Goal: Transaction & Acquisition: Register for event/course

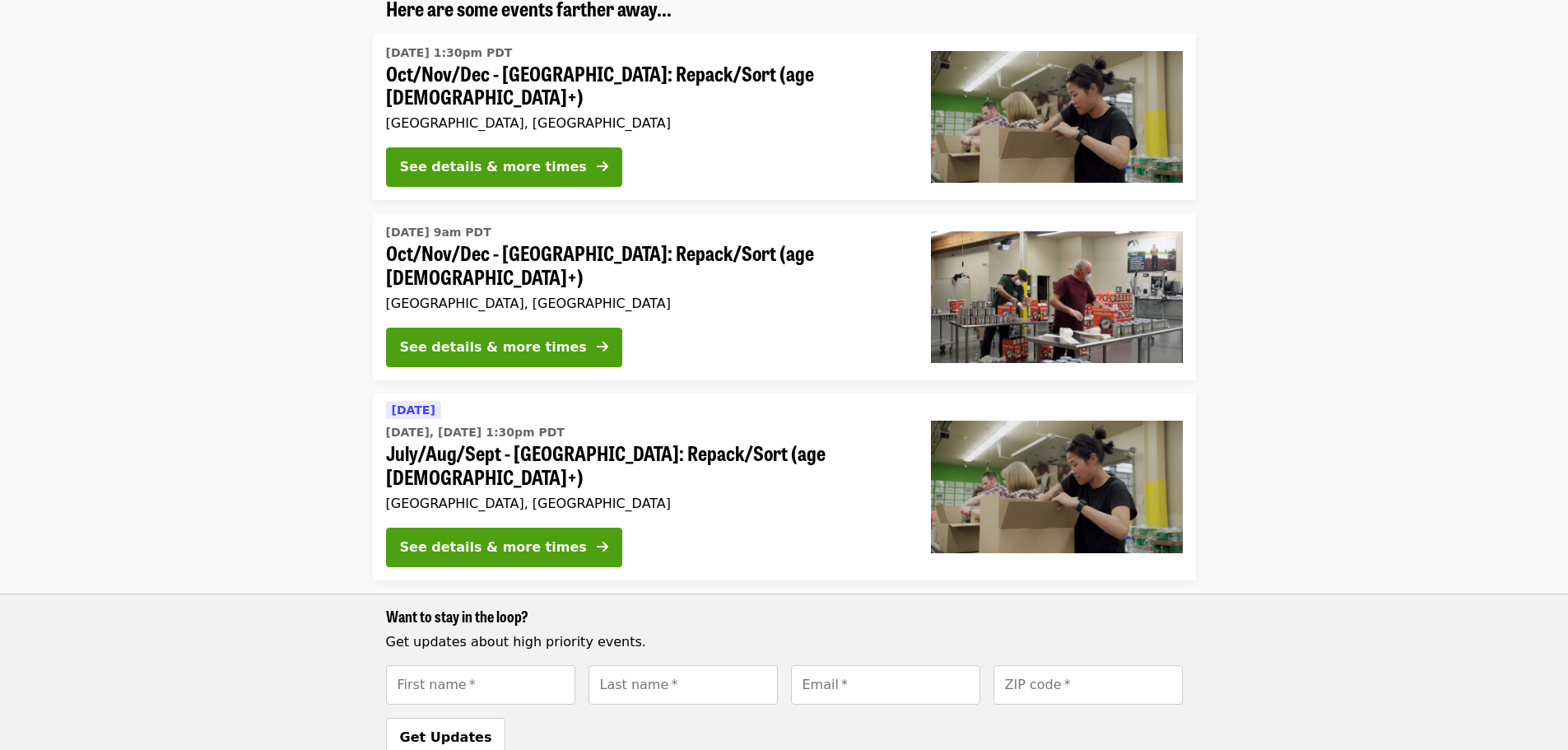
scroll to position [329, 0]
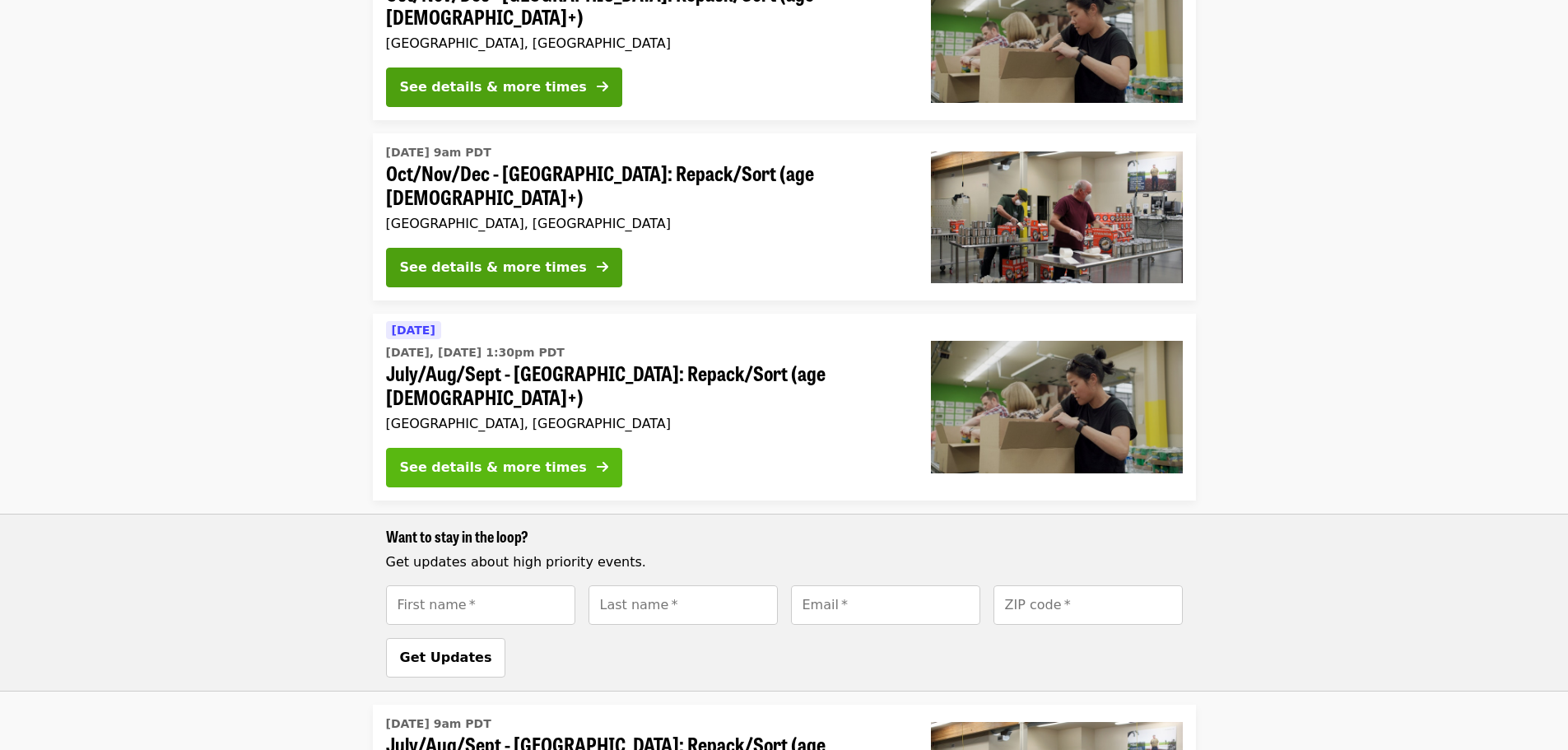
click at [542, 448] on button "See details & more times" at bounding box center [503, 467] width 236 height 40
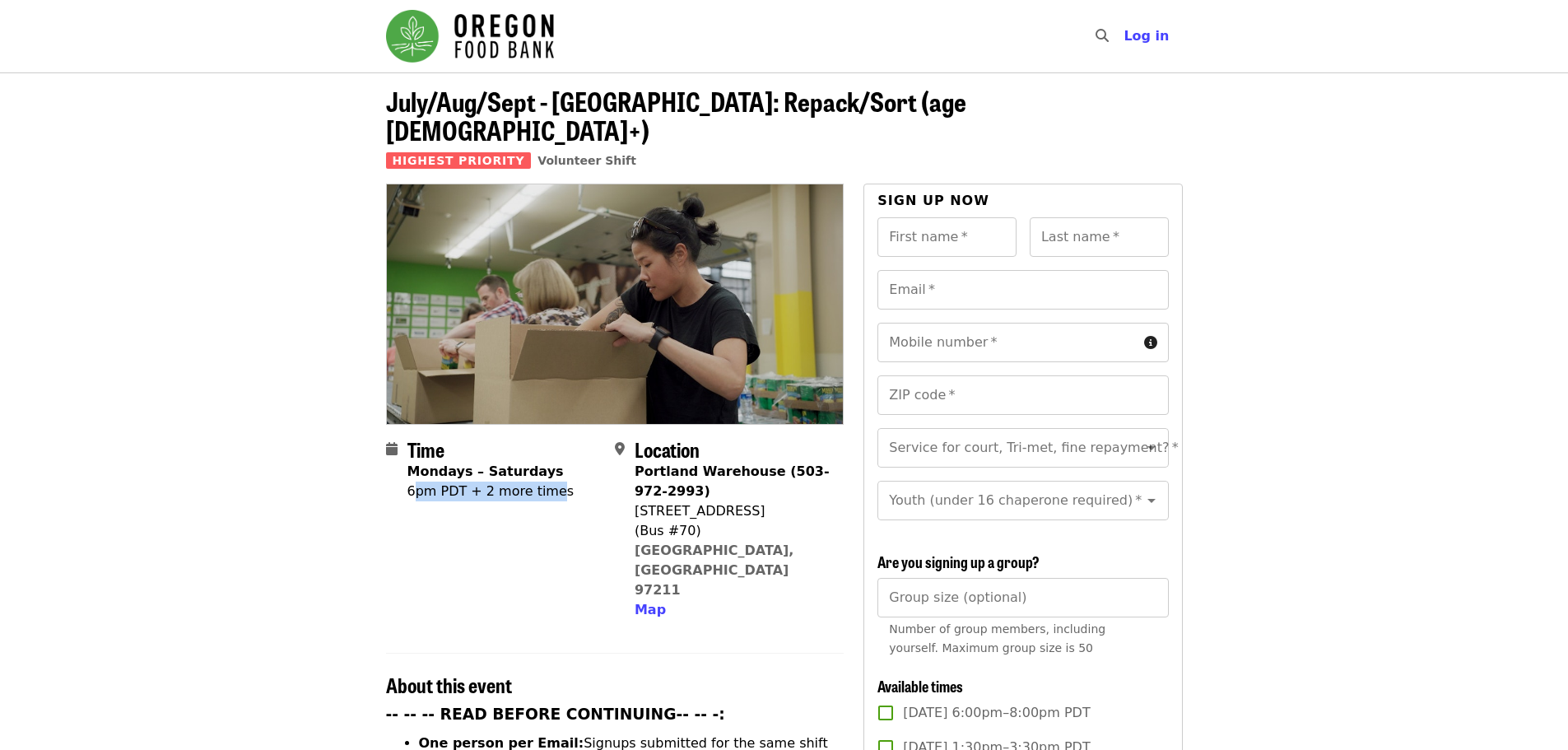
drag, startPoint x: 412, startPoint y: 459, endPoint x: 544, endPoint y: 491, distance: 135.8
click at [544, 491] on div "Time Mondays – Saturdays 6pm PDT + 2 more times" at bounding box center [491, 528] width 167 height 182
click at [555, 465] on div "Time Mondays – Saturdays 6pm PDT + 2 more times" at bounding box center [493, 528] width 215 height 182
click at [734, 501] on div "[STREET_ADDRESS]" at bounding box center [732, 511] width 196 height 20
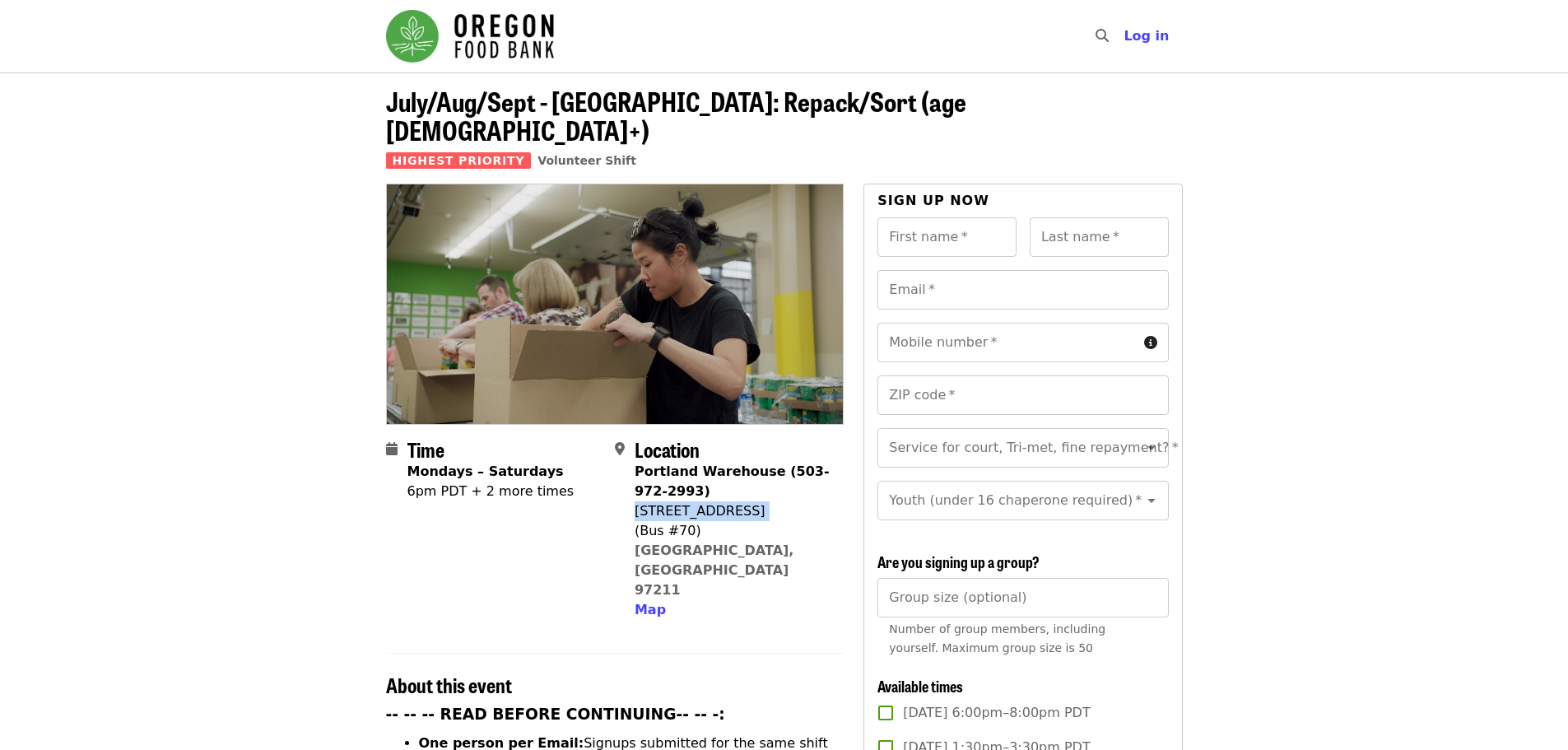
click at [734, 501] on div "[STREET_ADDRESS]" at bounding box center [732, 511] width 196 height 20
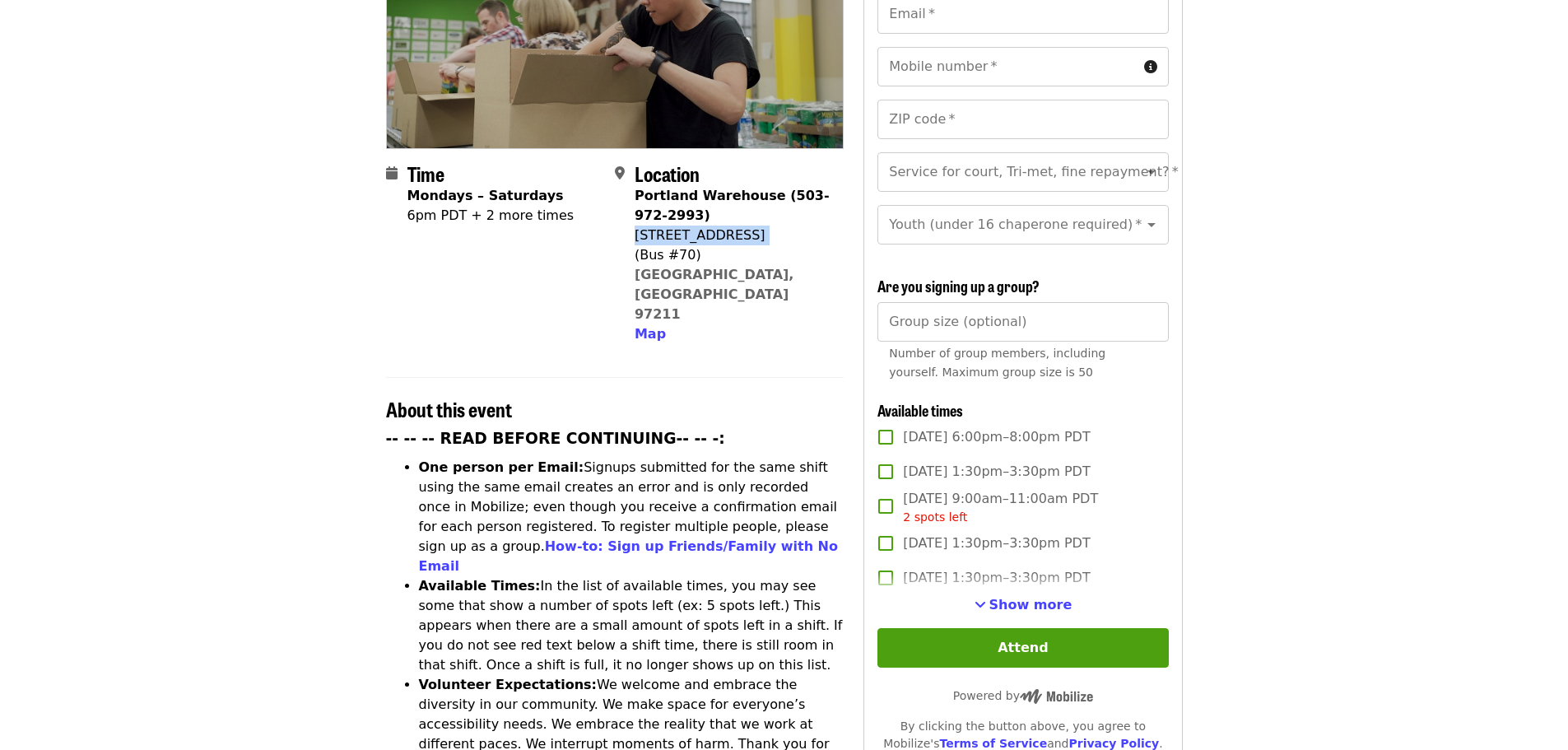
scroll to position [329, 0]
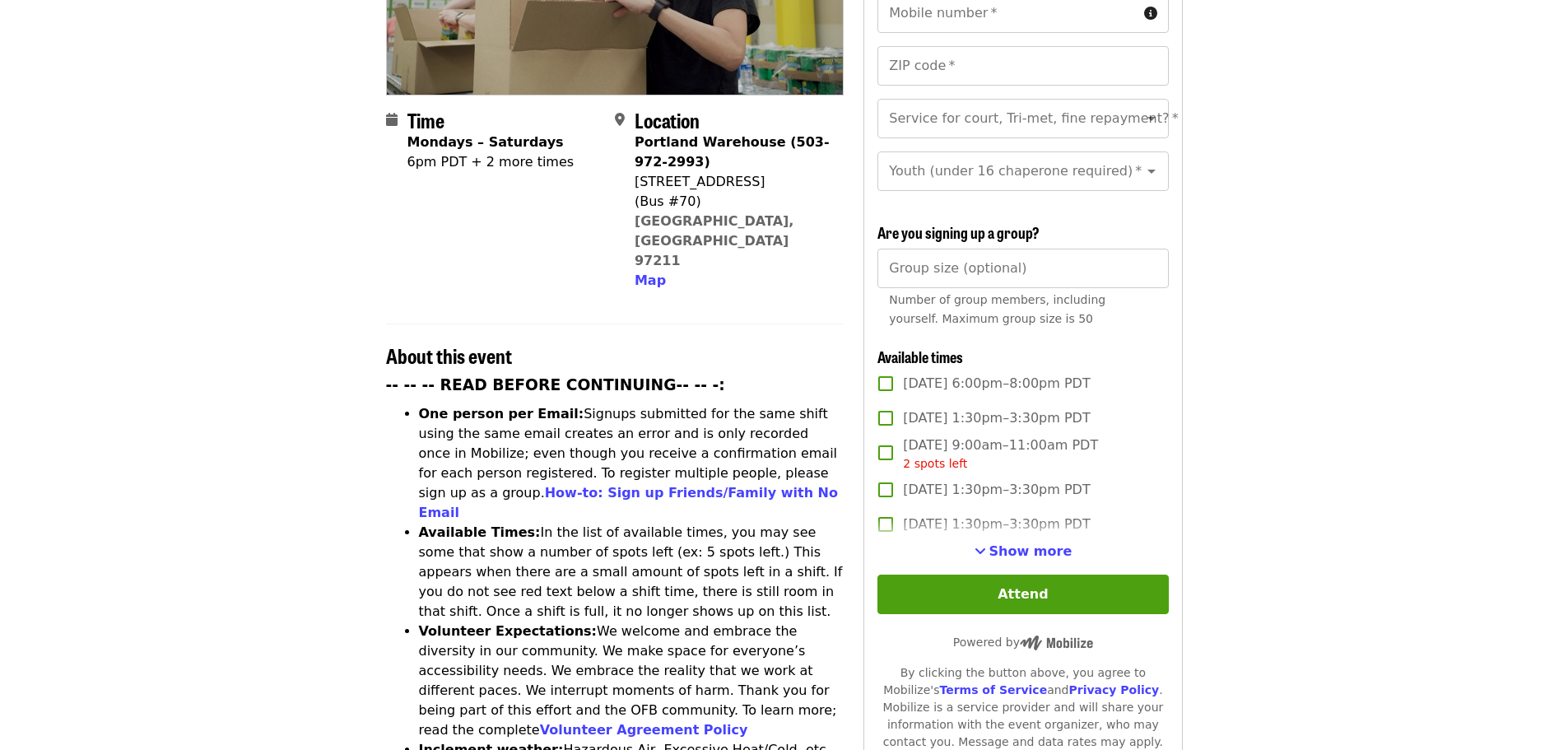
click at [282, 403] on article "July/Aug/Sept - [GEOGRAPHIC_DATA]: Repack/Sort (age [DEMOGRAPHIC_DATA]+) Highes…" at bounding box center [784, 615] width 1568 height 1746
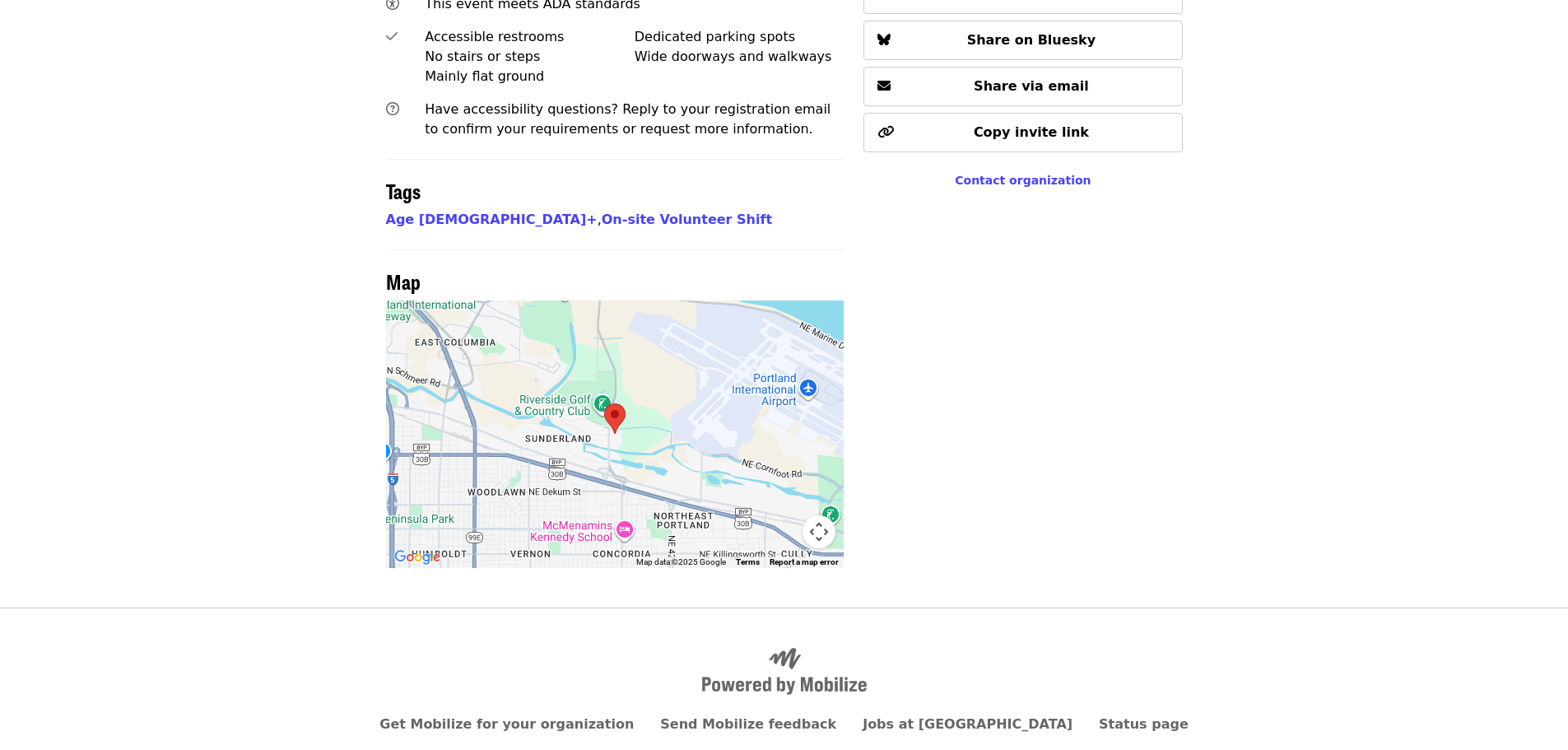
scroll to position [1129, 0]
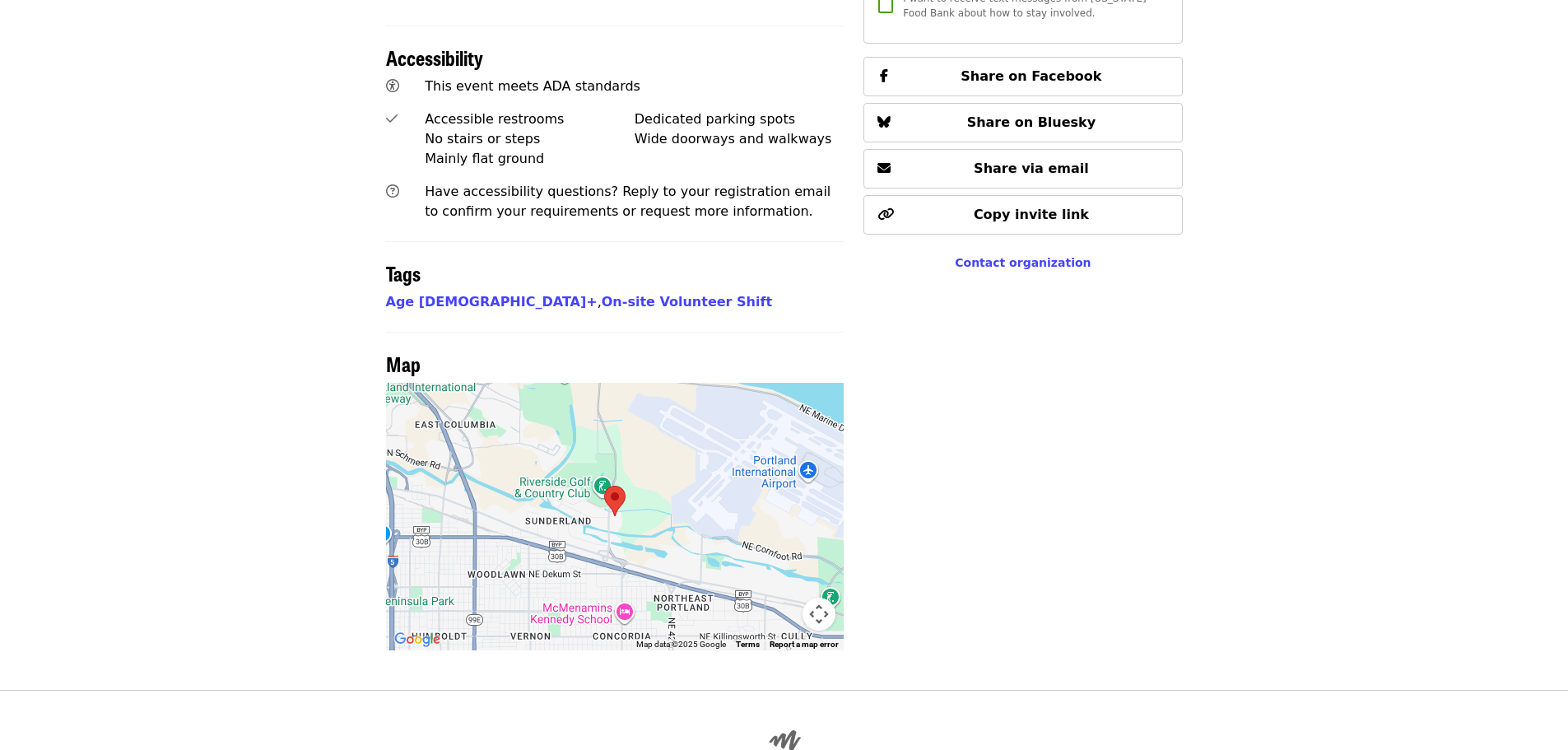
click at [667, 411] on div at bounding box center [614, 517] width 458 height 268
drag, startPoint x: 581, startPoint y: 477, endPoint x: 664, endPoint y: 394, distance: 117.4
click at [664, 394] on div at bounding box center [614, 517] width 458 height 268
drag, startPoint x: 640, startPoint y: 465, endPoint x: 699, endPoint y: 402, distance: 86.3
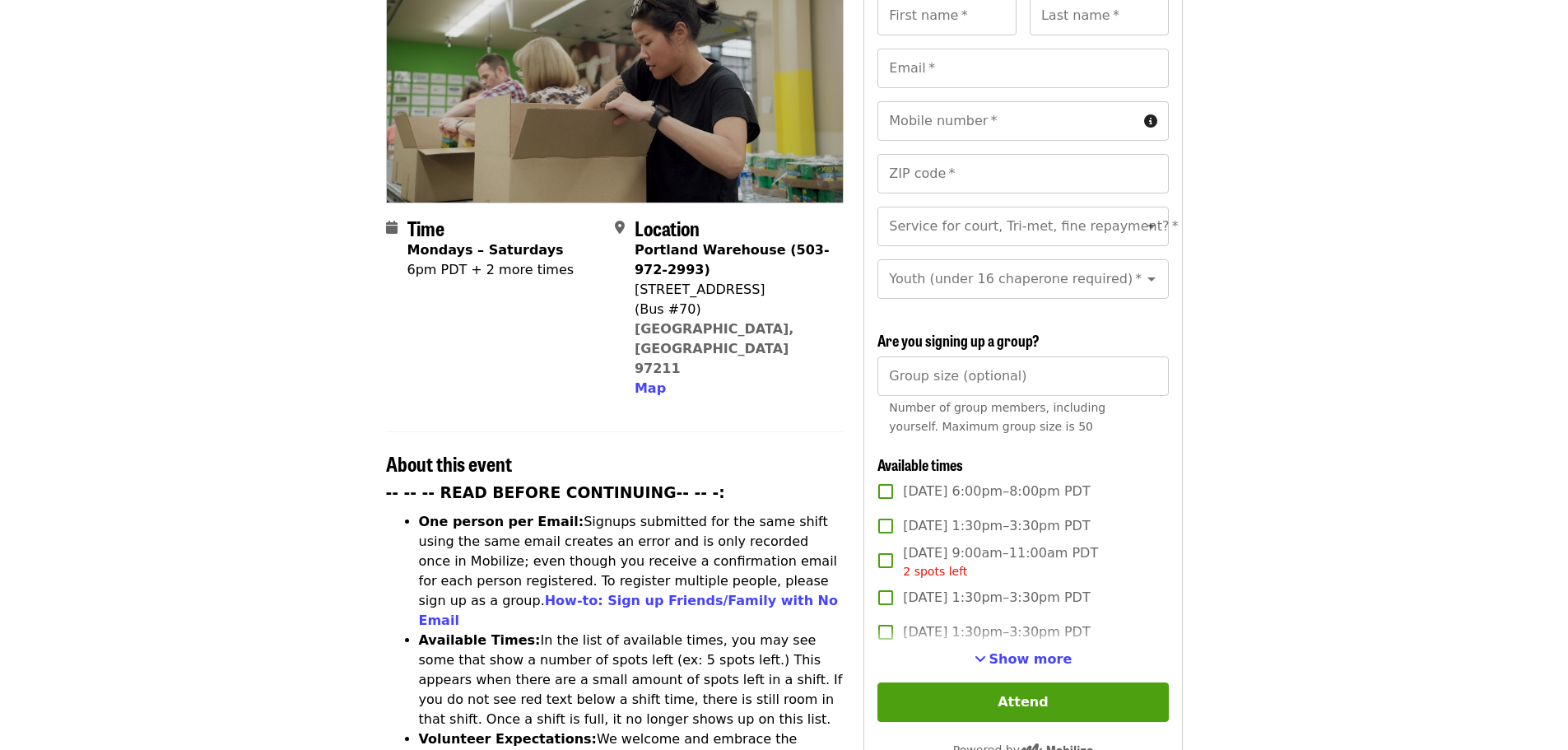
scroll to position [247, 0]
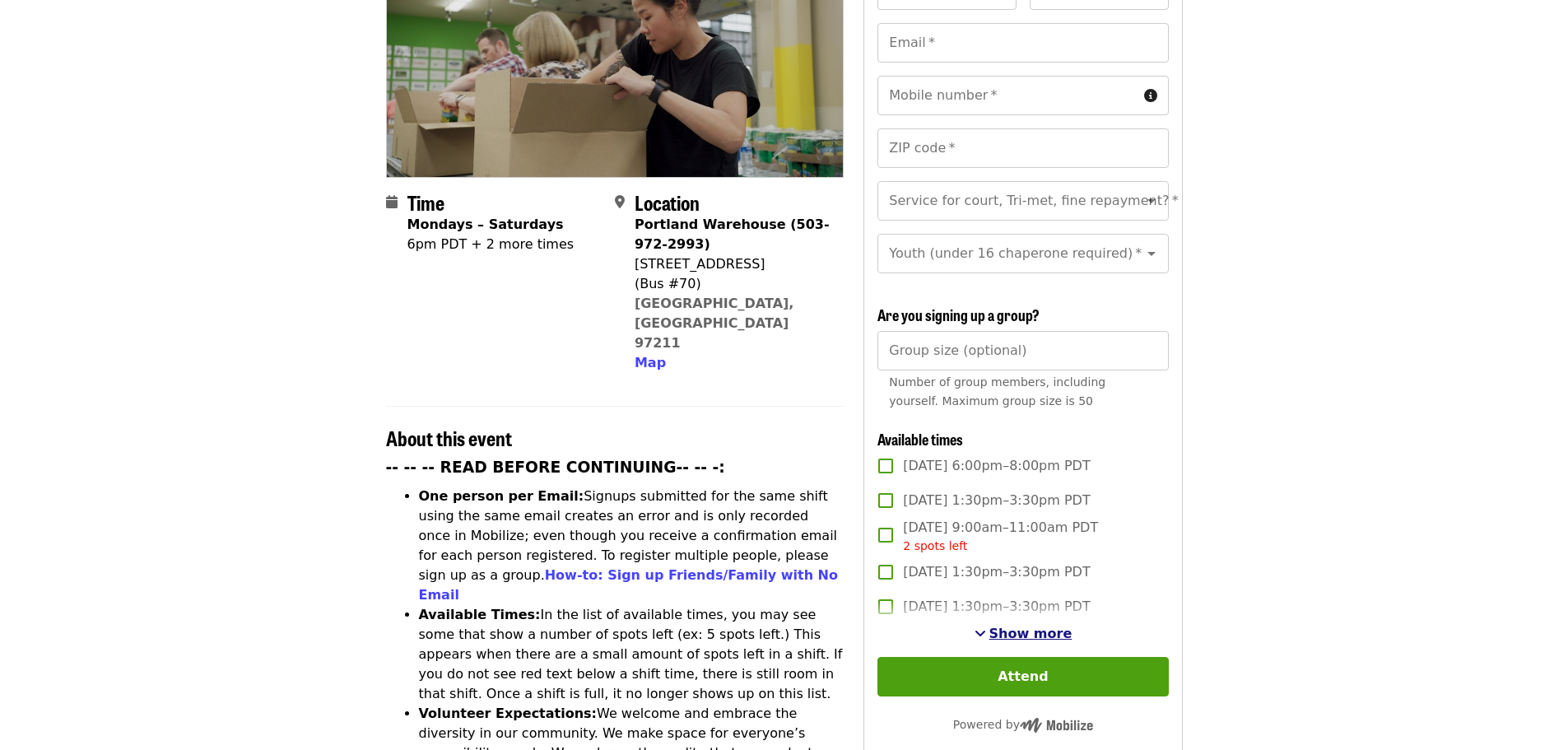
click at [1009, 630] on span "Show more" at bounding box center [1031, 634] width 83 height 16
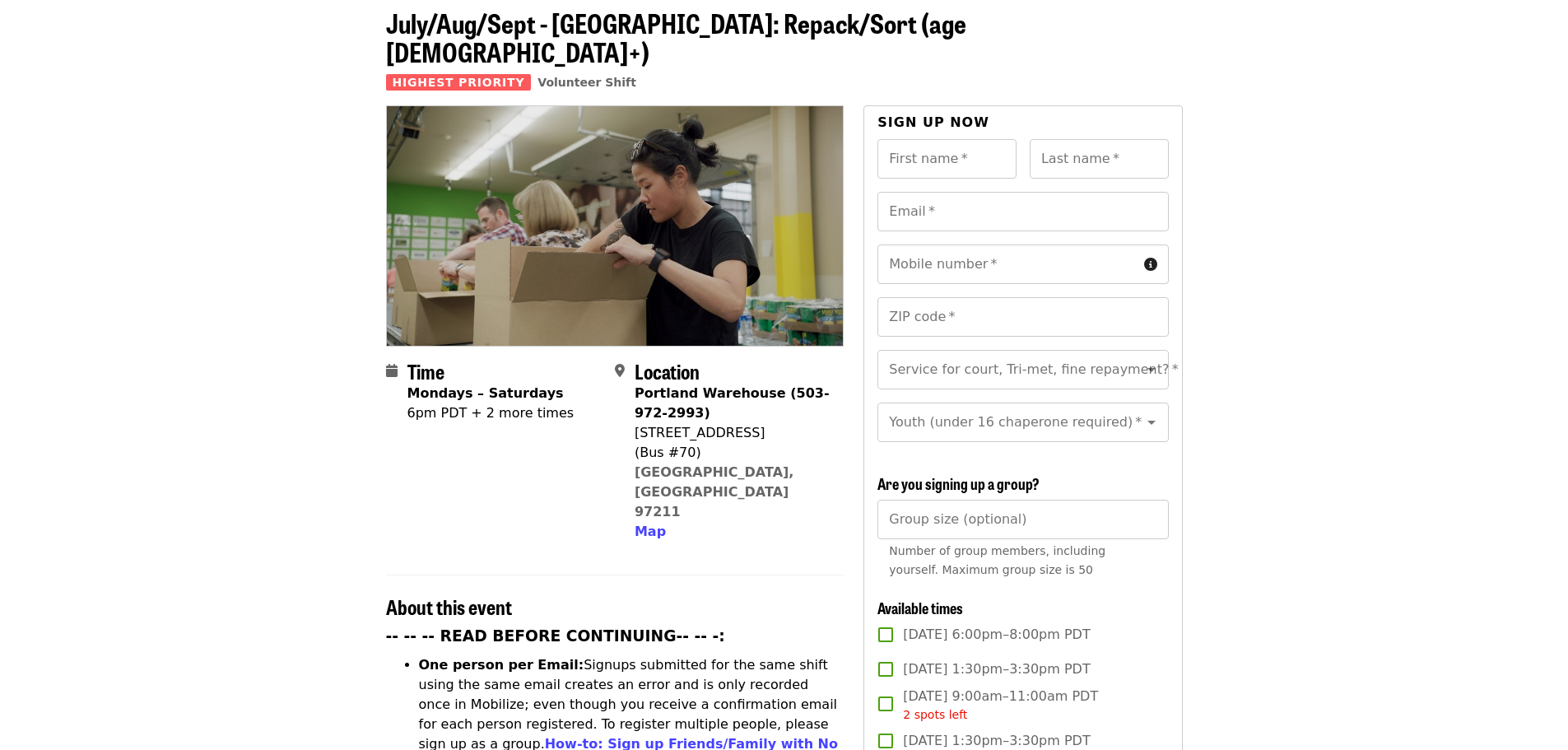
scroll to position [0, 0]
